Goal: Navigation & Orientation: Understand site structure

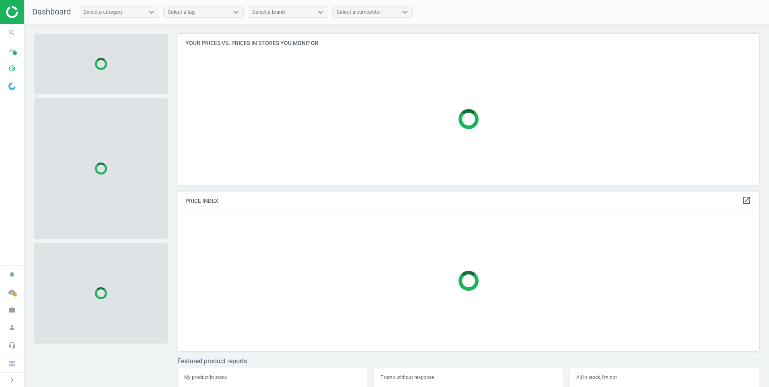
scroll to position [164, 589]
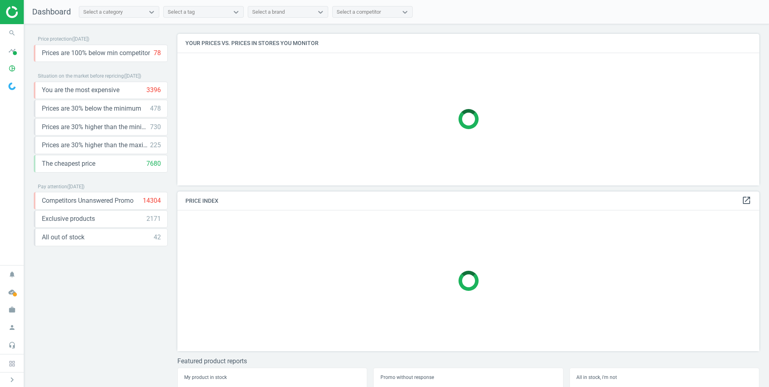
click at [12, 15] on img at bounding box center [34, 12] width 57 height 12
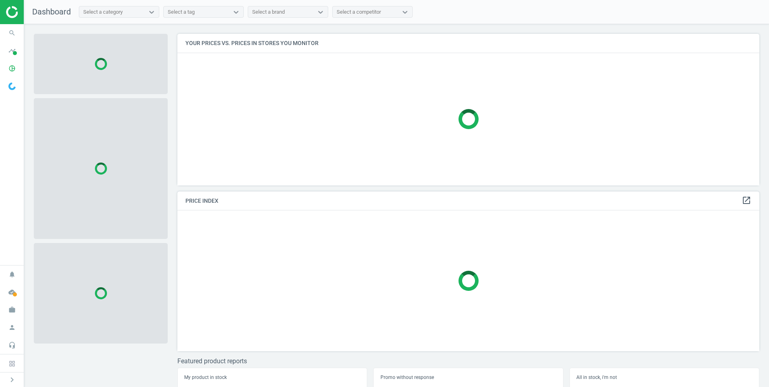
scroll to position [164, 589]
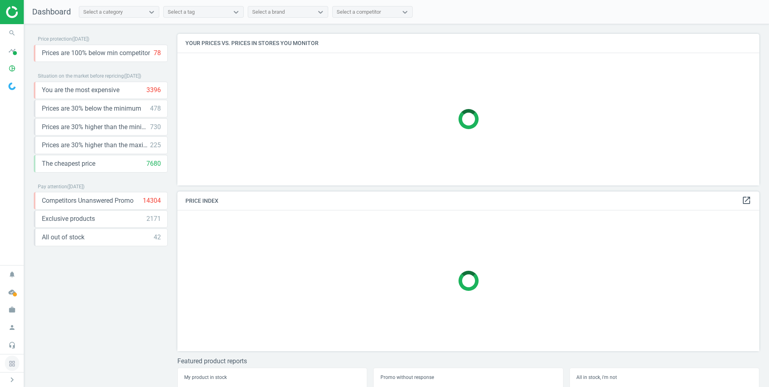
click at [11, 362] on icon at bounding box center [12, 363] width 6 height 6
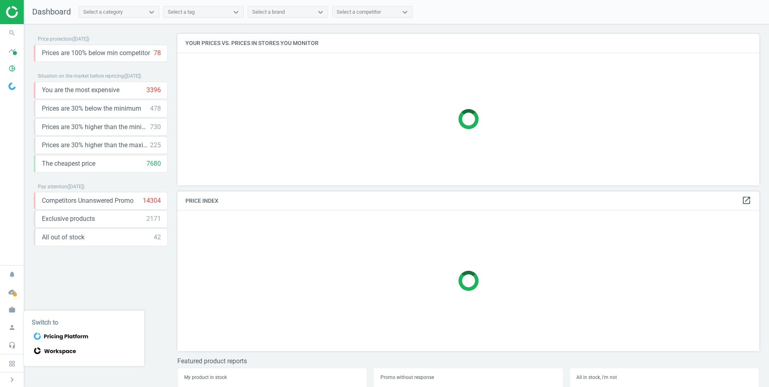
click at [70, 338] on icon at bounding box center [71, 336] width 3 height 3
